Goal: Transaction & Acquisition: Purchase product/service

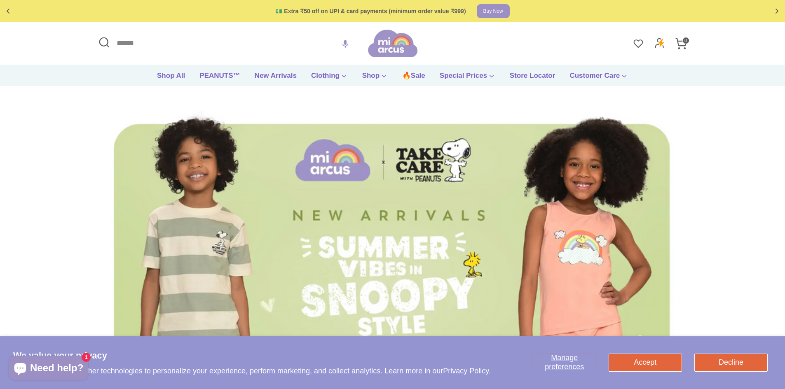
click at [680, 45] on icon at bounding box center [681, 43] width 12 height 12
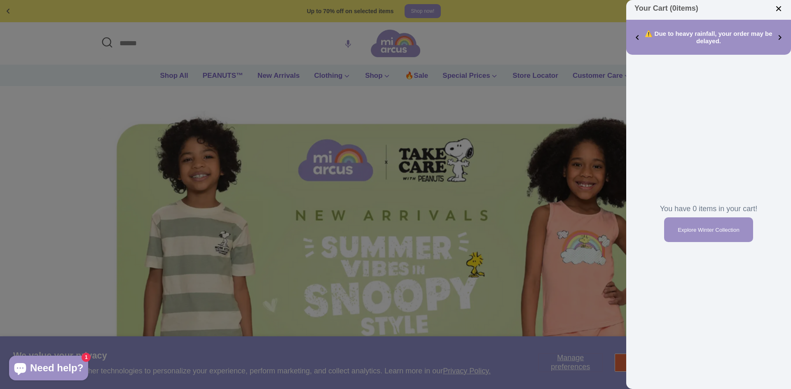
click at [511, 99] on div at bounding box center [395, 194] width 791 height 389
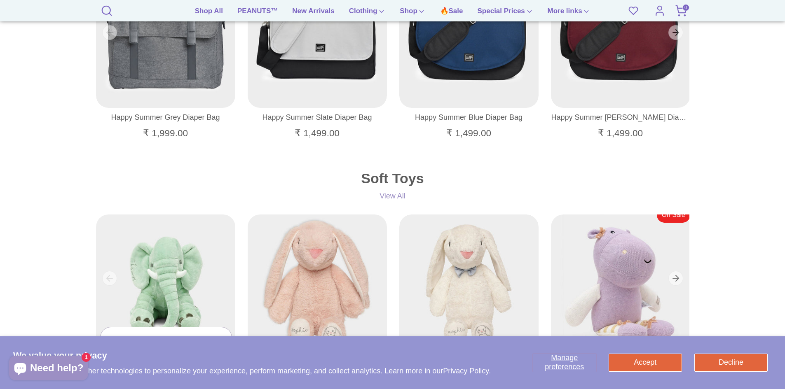
scroll to position [618, 0]
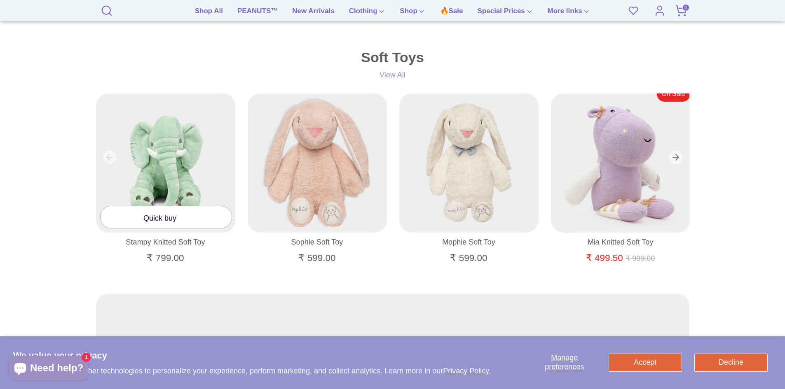
click at [157, 220] on link "Quick buy" at bounding box center [166, 217] width 131 height 22
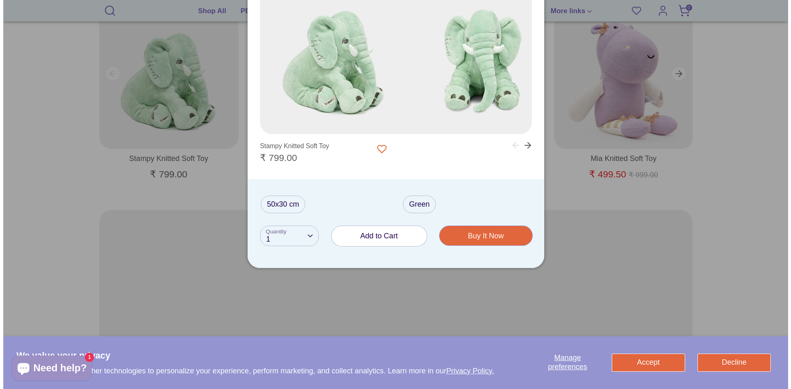
scroll to position [783, 0]
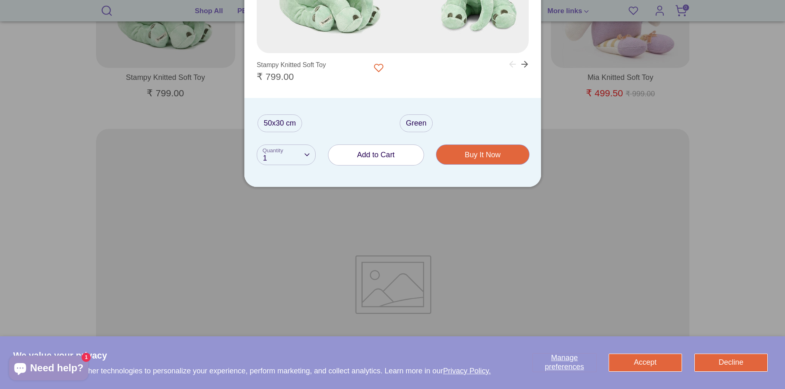
click at [368, 155] on span "Add to Cart" at bounding box center [375, 155] width 37 height 8
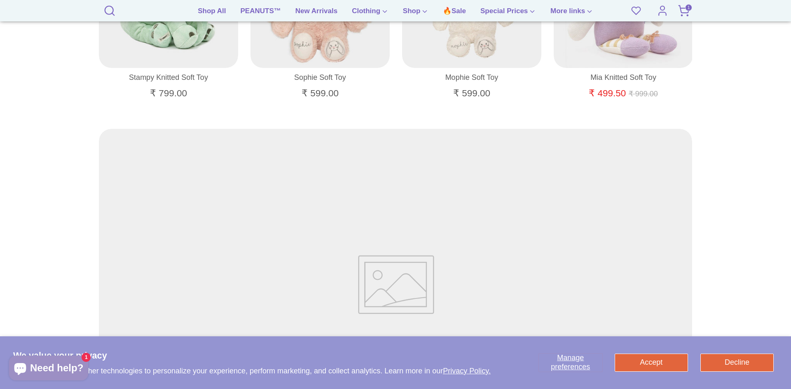
click at [680, 13] on icon at bounding box center [684, 11] width 12 height 12
